Goal: Entertainment & Leisure: Browse casually

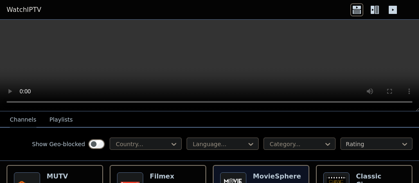
scroll to position [164, 0]
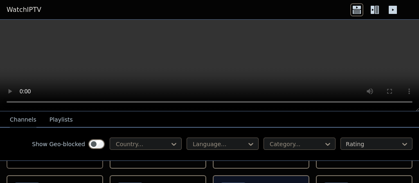
click at [57, 121] on button "Playlists" at bounding box center [61, 120] width 23 height 16
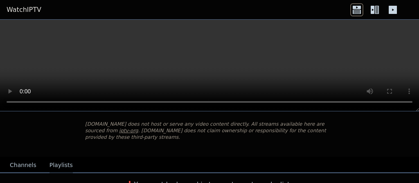
scroll to position [47, 0]
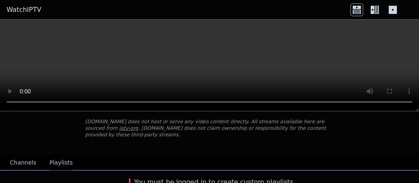
click at [20, 157] on button "Channels" at bounding box center [23, 163] width 27 height 16
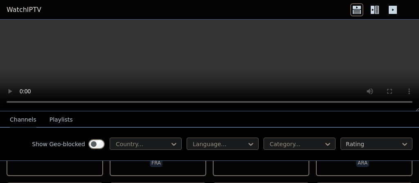
scroll to position [931, 0]
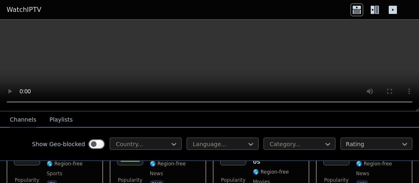
click at [375, 10] on icon at bounding box center [374, 9] width 13 height 13
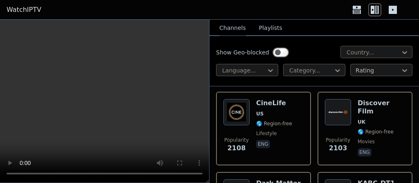
scroll to position [964, 0]
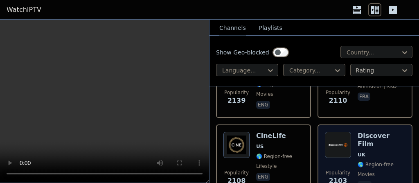
click at [372, 132] on h6 "Discover Film" at bounding box center [381, 140] width 47 height 16
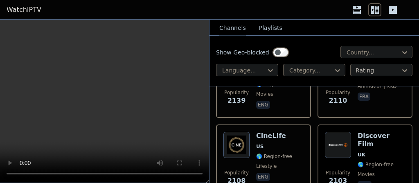
click at [184, 4] on header "WatchIPTV" at bounding box center [209, 10] width 419 height 20
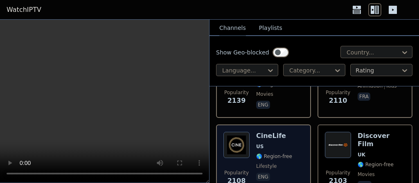
click at [248, 132] on img at bounding box center [237, 145] width 26 height 26
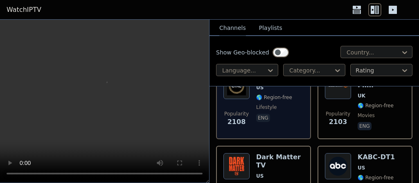
scroll to position [1029, 0]
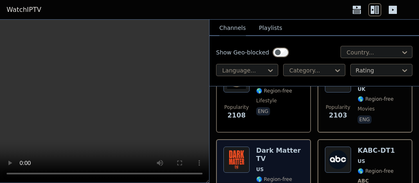
click at [272, 147] on h6 "Dark Matter TV" at bounding box center [279, 155] width 47 height 16
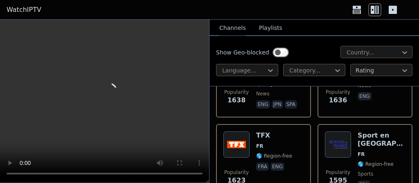
scroll to position [1357, 0]
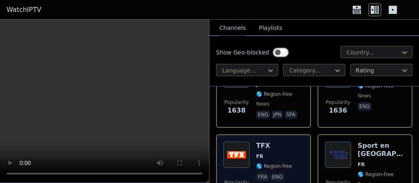
click at [256, 142] on h6 "TFX" at bounding box center [274, 146] width 36 height 8
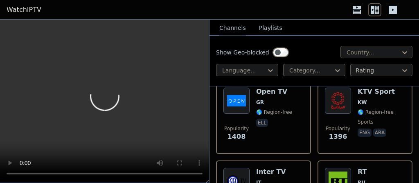
scroll to position [1815, 0]
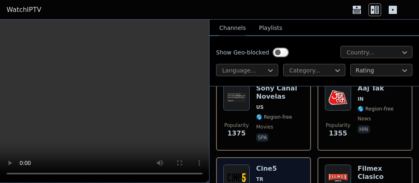
click at [260, 165] on h6 "Cine5" at bounding box center [274, 169] width 36 height 8
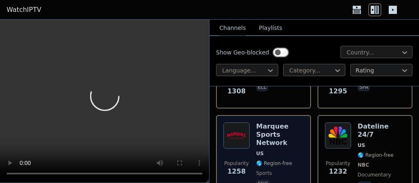
scroll to position [2012, 0]
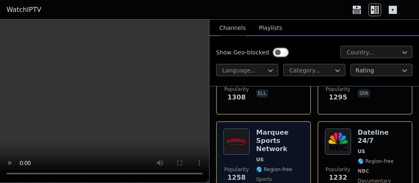
click at [272, 129] on h6 "Marquee Sports Network" at bounding box center [279, 141] width 47 height 25
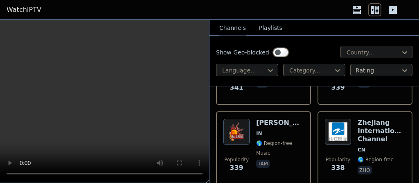
scroll to position [10242, 0]
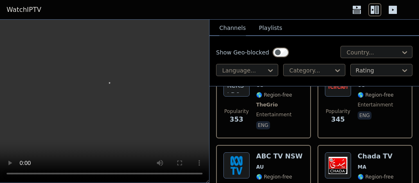
scroll to position [9947, 0]
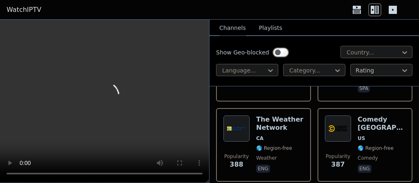
scroll to position [9358, 0]
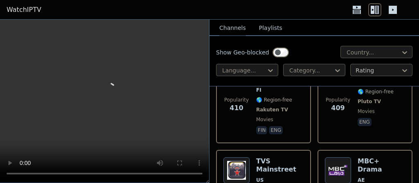
scroll to position [8637, 0]
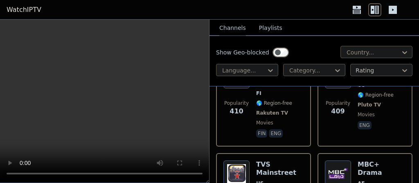
click at [272, 32] on button "Playlists" at bounding box center [270, 28] width 23 height 16
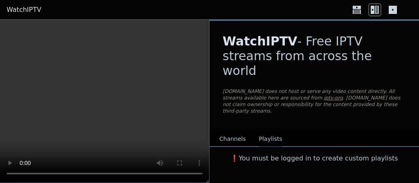
scroll to position [0, 0]
click at [225, 131] on button "Channels" at bounding box center [232, 139] width 27 height 16
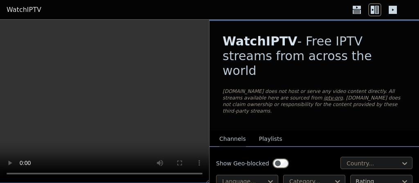
click at [391, 11] on icon at bounding box center [393, 10] width 8 height 8
